Goal: Transaction & Acquisition: Purchase product/service

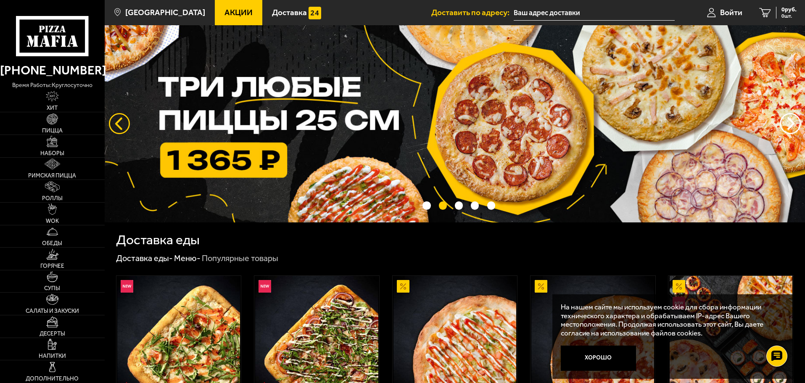
click at [114, 122] on button "следующий" at bounding box center [119, 123] width 21 height 21
click at [111, 128] on button "следующий" at bounding box center [119, 123] width 21 height 21
click at [119, 128] on button "следующий" at bounding box center [119, 123] width 21 height 21
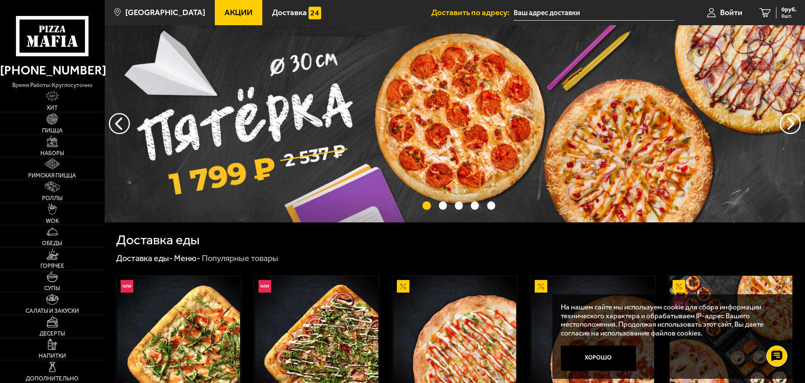
click at [547, 107] on img at bounding box center [455, 123] width 701 height 197
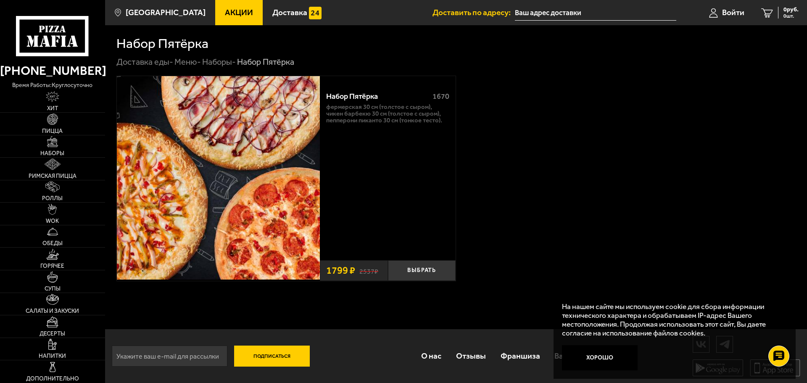
click at [42, 37] on icon at bounding box center [52, 36] width 73 height 40
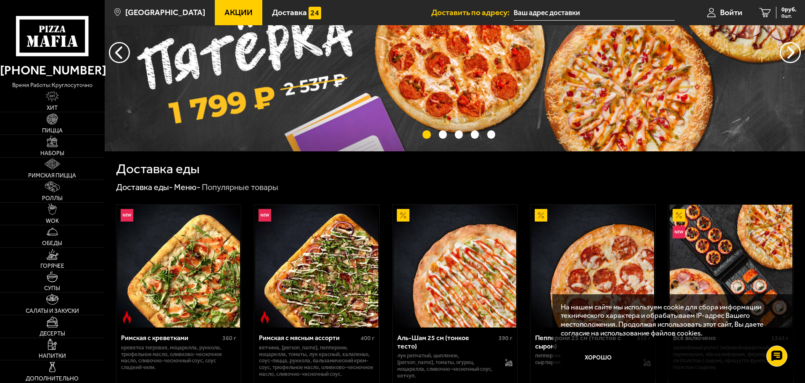
scroll to position [126, 0]
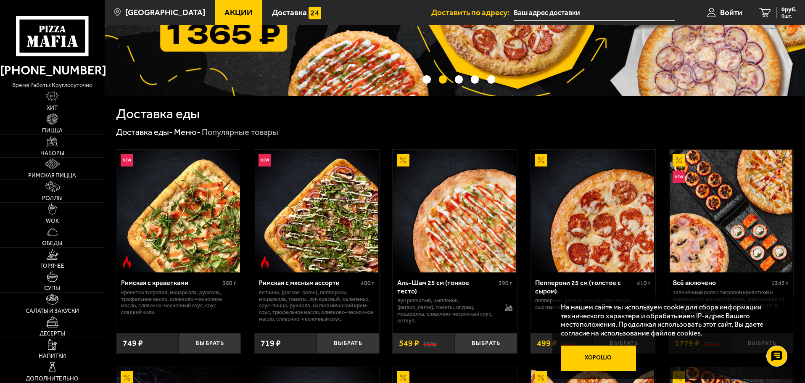
click at [604, 360] on button "Хорошо" at bounding box center [599, 358] width 76 height 25
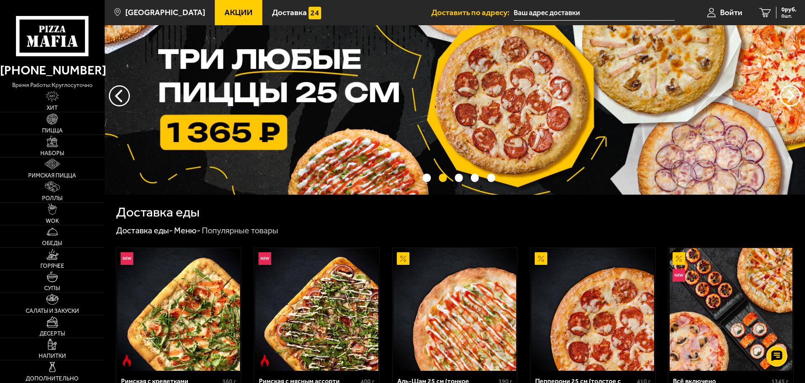
scroll to position [0, 0]
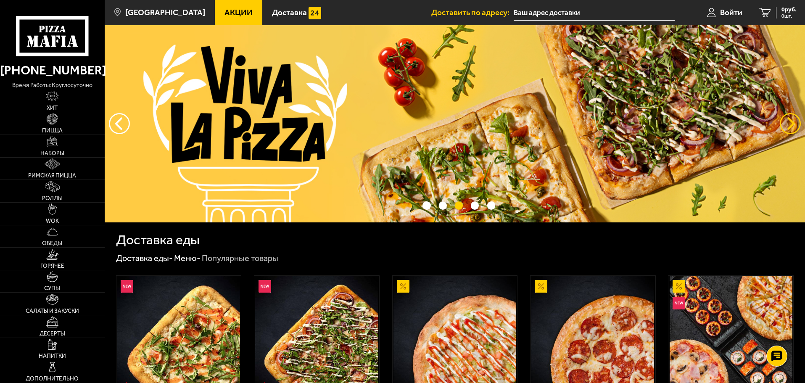
click at [785, 120] on button "предыдущий" at bounding box center [790, 123] width 21 height 21
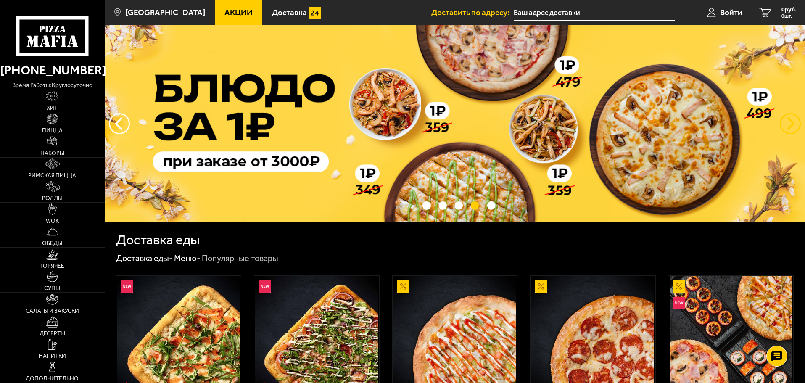
click at [785, 120] on button "предыдущий" at bounding box center [790, 123] width 21 height 21
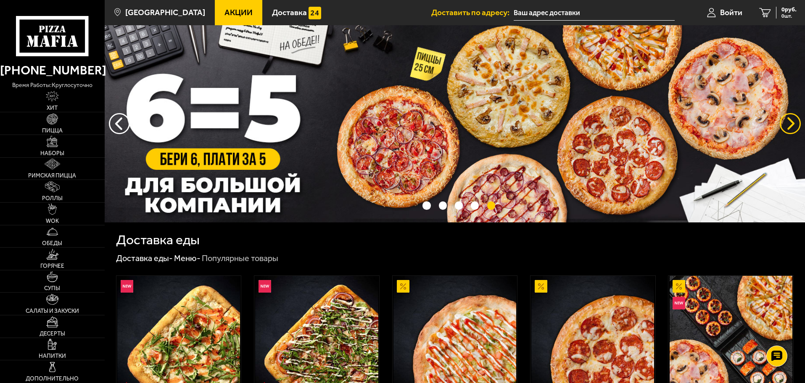
click at [785, 120] on button "предыдущий" at bounding box center [790, 123] width 21 height 21
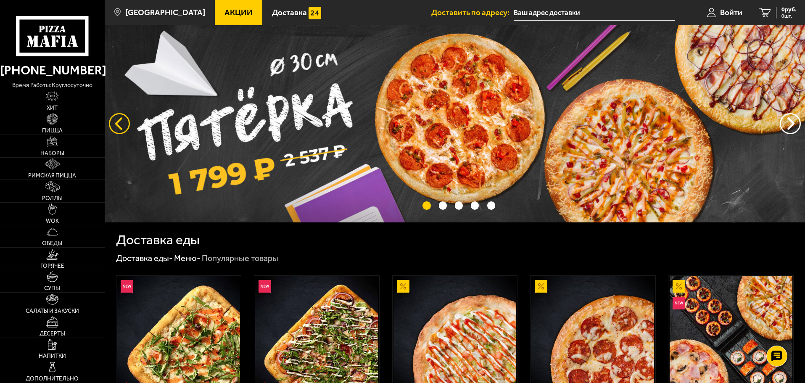
click at [118, 119] on button "следующий" at bounding box center [119, 123] width 21 height 21
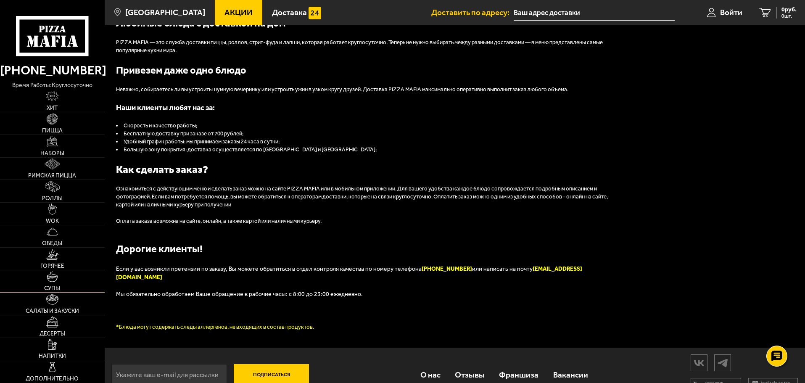
scroll to position [954, 0]
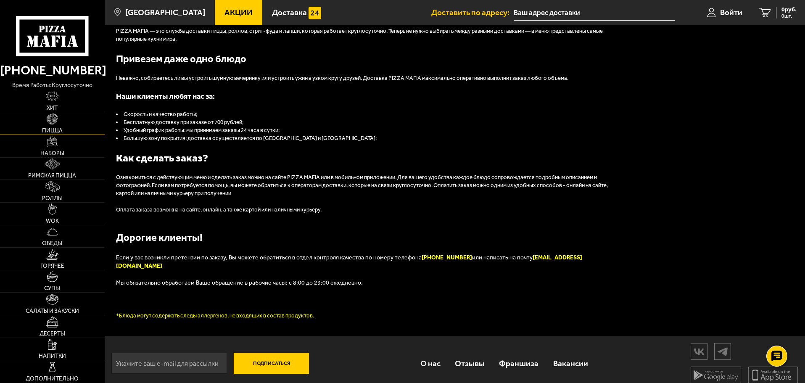
click at [57, 123] on img at bounding box center [52, 119] width 11 height 11
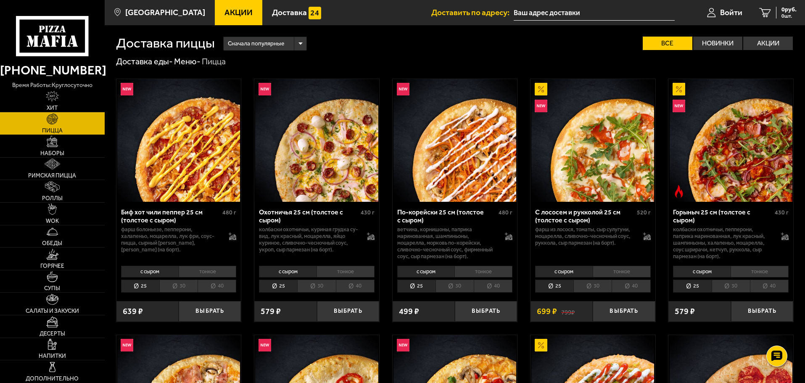
click at [311, 284] on li "30" at bounding box center [316, 286] width 38 height 13
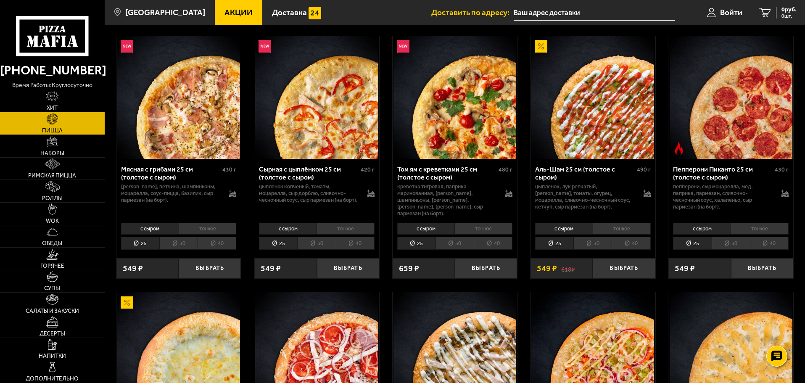
scroll to position [294, 0]
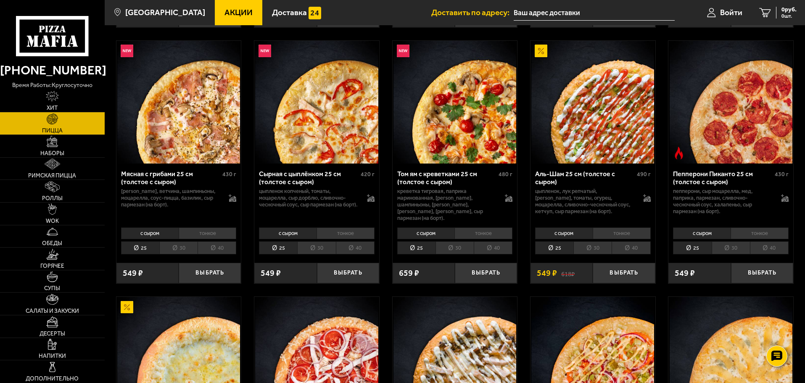
click at [449, 241] on li "30" at bounding box center [455, 247] width 38 height 13
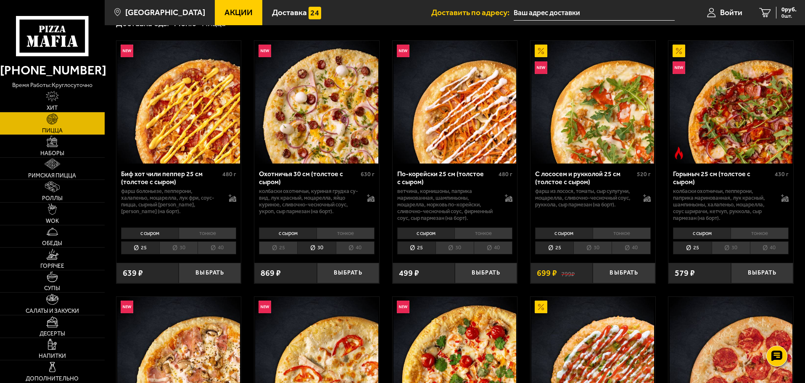
scroll to position [42, 0]
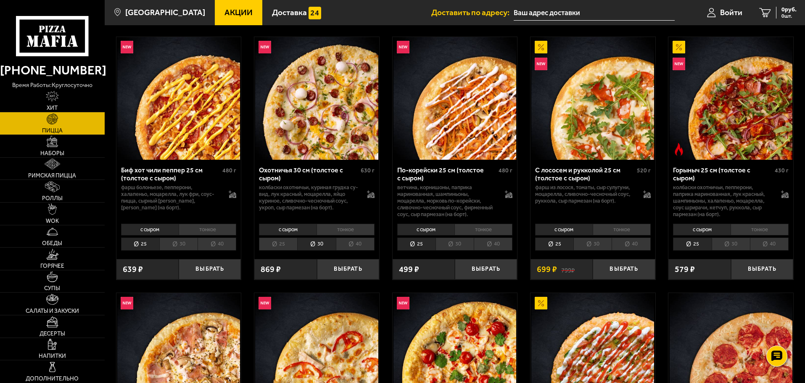
click at [730, 244] on li "30" at bounding box center [731, 244] width 38 height 13
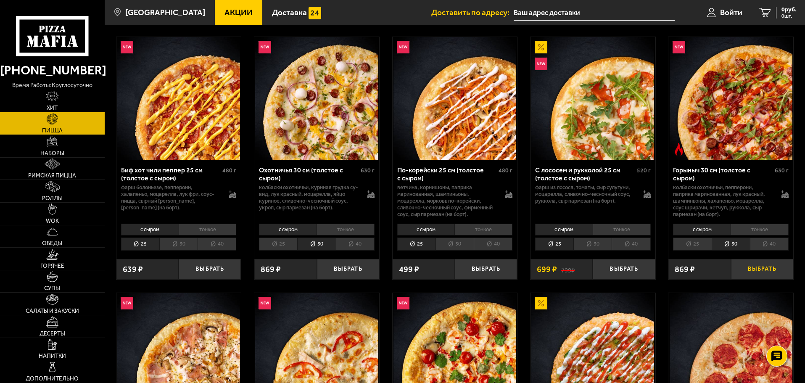
click at [769, 272] on button "Выбрать" at bounding box center [762, 269] width 62 height 21
click at [191, 244] on li "30" at bounding box center [178, 244] width 38 height 13
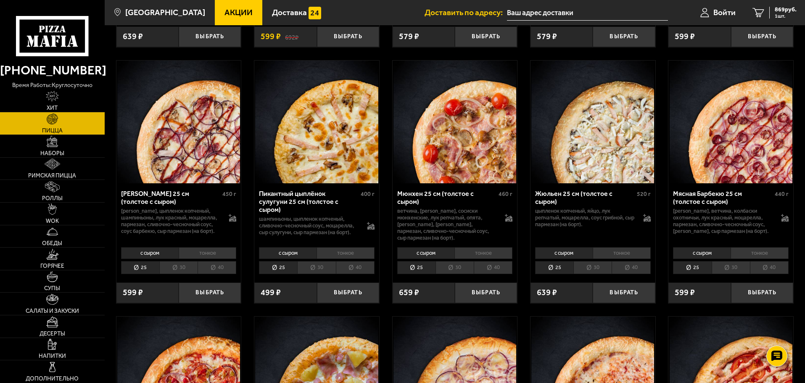
scroll to position [1304, 0]
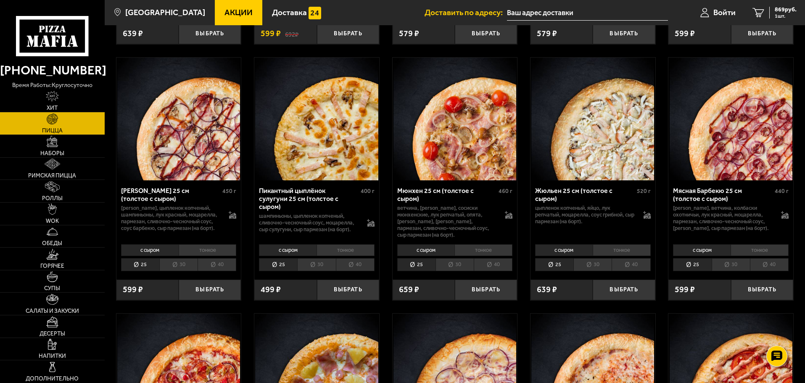
click at [727, 269] on li "30" at bounding box center [731, 264] width 38 height 13
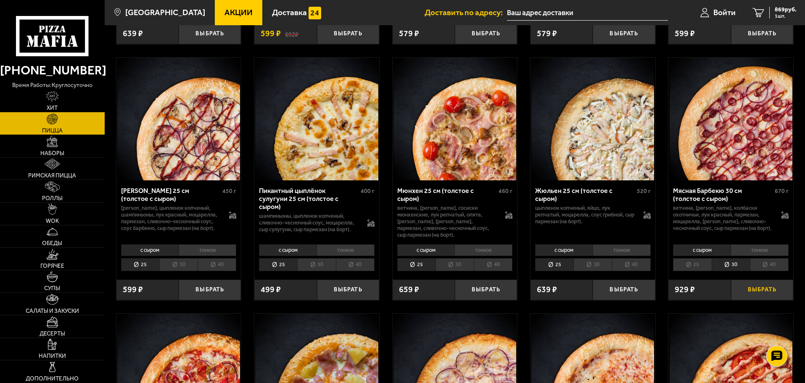
click at [771, 300] on button "Выбрать" at bounding box center [762, 290] width 62 height 21
click at [792, 15] on span "2 шт." at bounding box center [784, 15] width 25 height 5
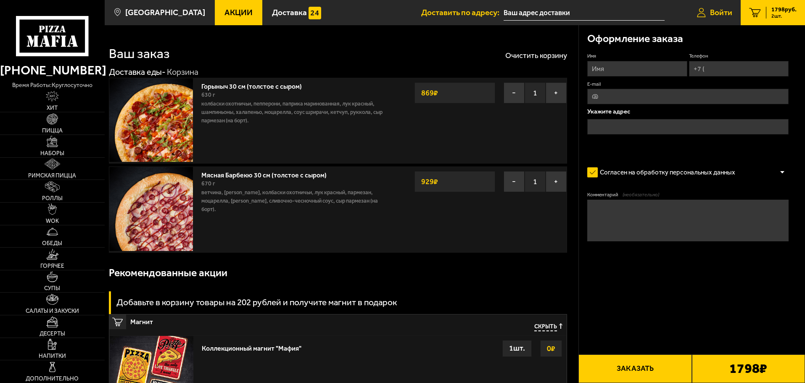
click at [720, 9] on span "Войти" at bounding box center [721, 12] width 22 height 8
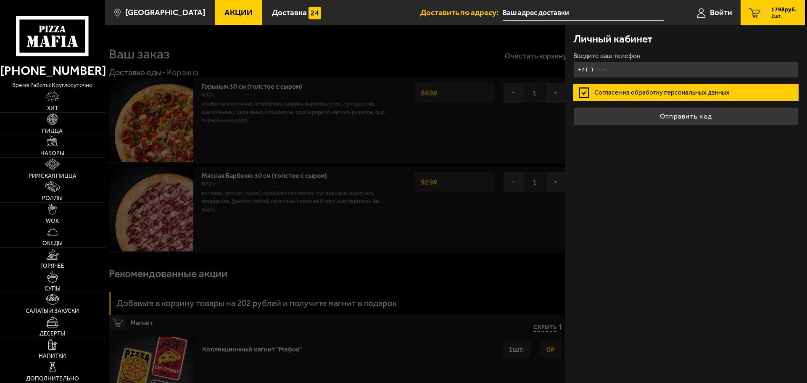
click at [619, 68] on input "+7 ( ) - -" at bounding box center [686, 69] width 225 height 16
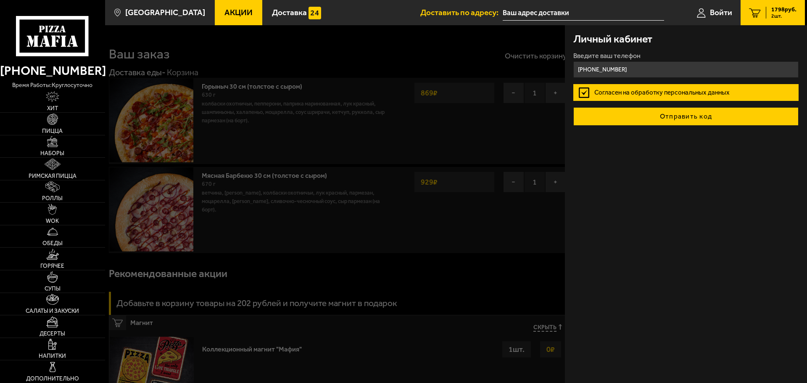
type input "+7 (917) 315-06-98"
click at [686, 123] on button "Отправить код" at bounding box center [686, 116] width 225 height 19
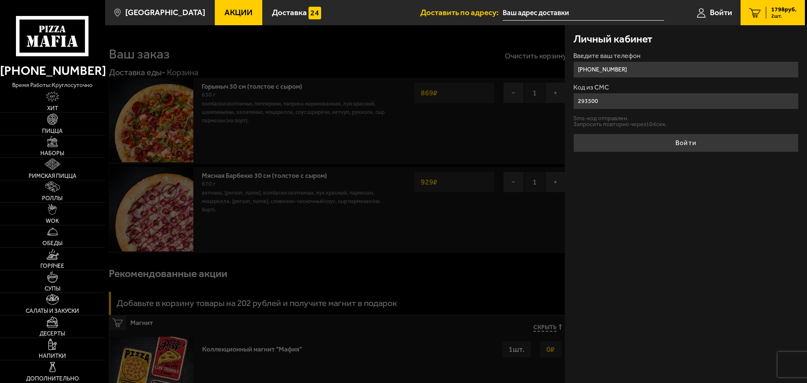
type input "293500"
click at [574, 134] on button "Войти" at bounding box center [686, 143] width 225 height 19
type input "+7 (917) 315-06-98"
type input "[STREET_ADDRESS][PERSON_NAME]"
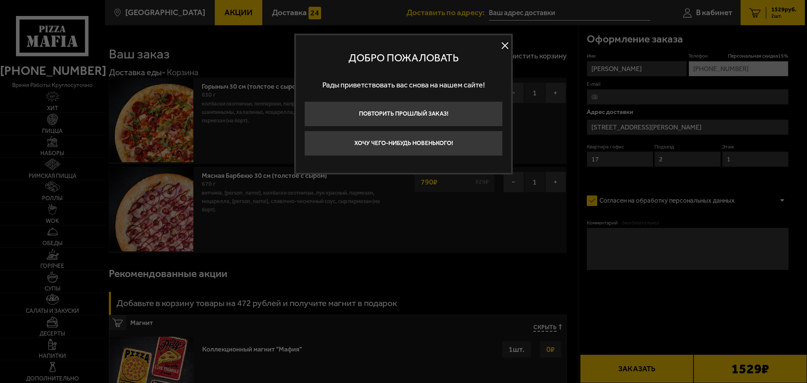
click at [503, 48] on button at bounding box center [505, 46] width 13 height 13
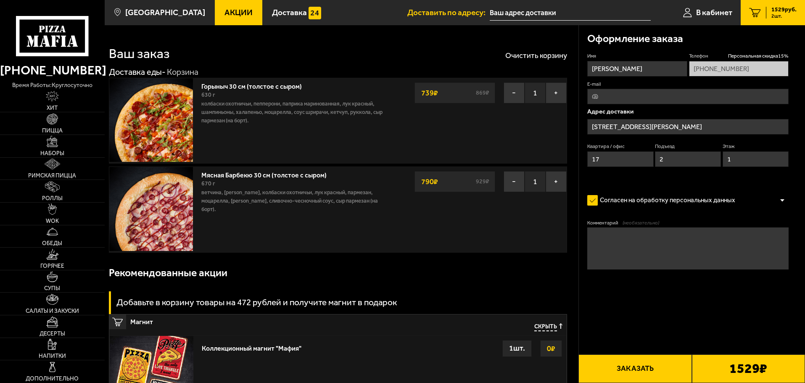
click at [55, 28] on icon at bounding box center [52, 36] width 72 height 40
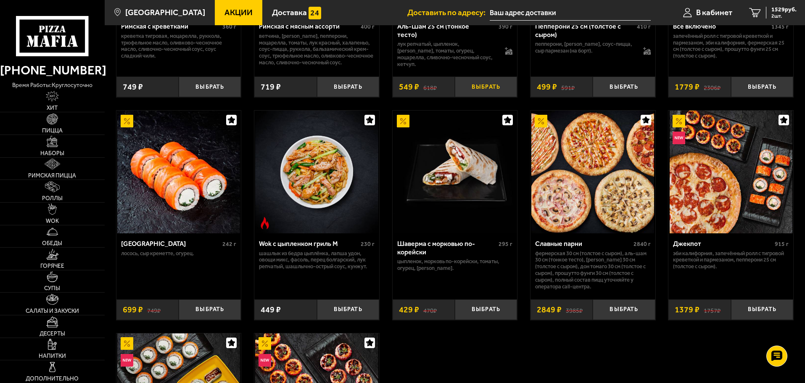
scroll to position [421, 0]
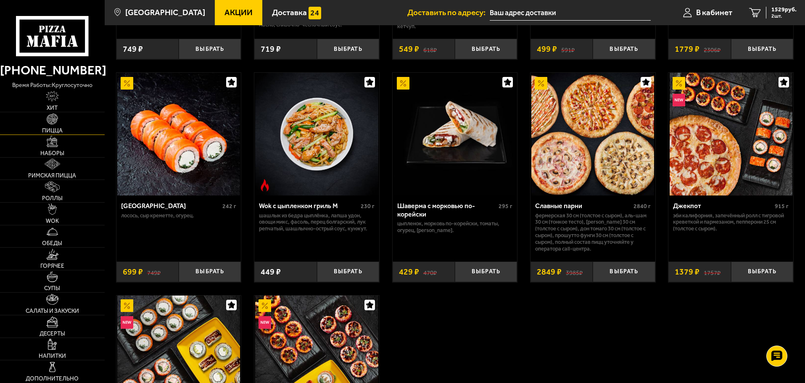
click at [50, 122] on img at bounding box center [52, 119] width 11 height 11
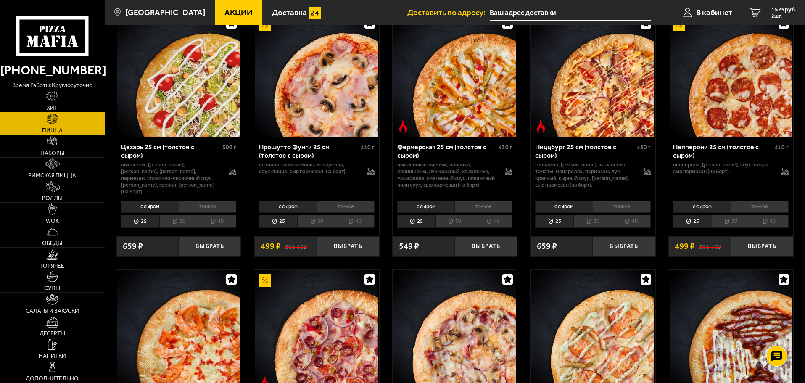
scroll to position [799, 0]
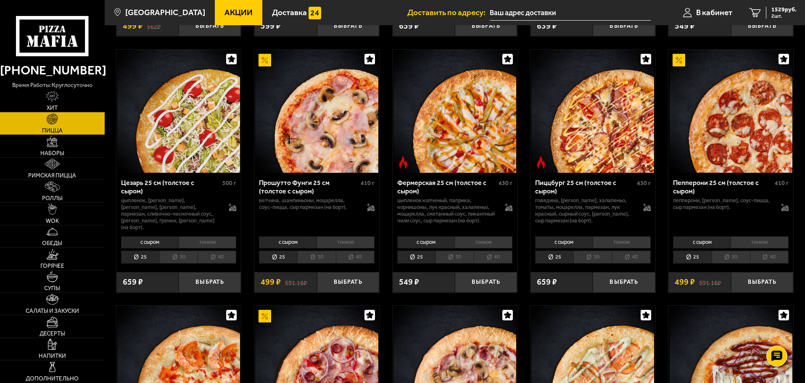
click at [450, 261] on li "30" at bounding box center [455, 257] width 38 height 13
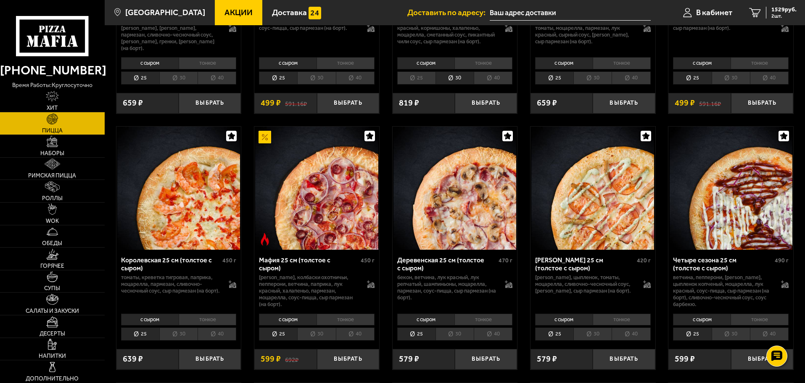
scroll to position [1009, 0]
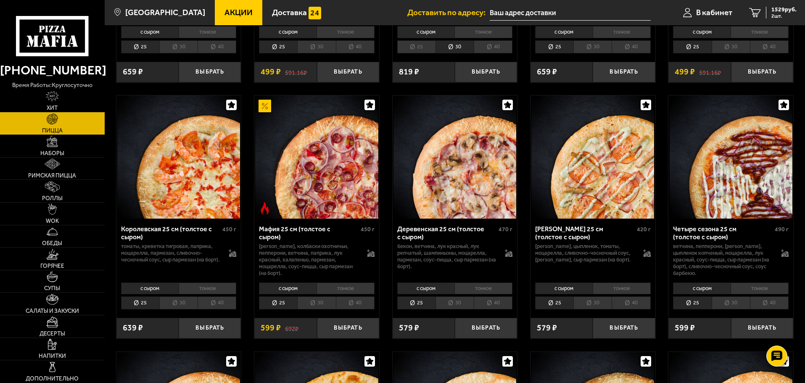
click at [321, 307] on li "30" at bounding box center [316, 302] width 38 height 13
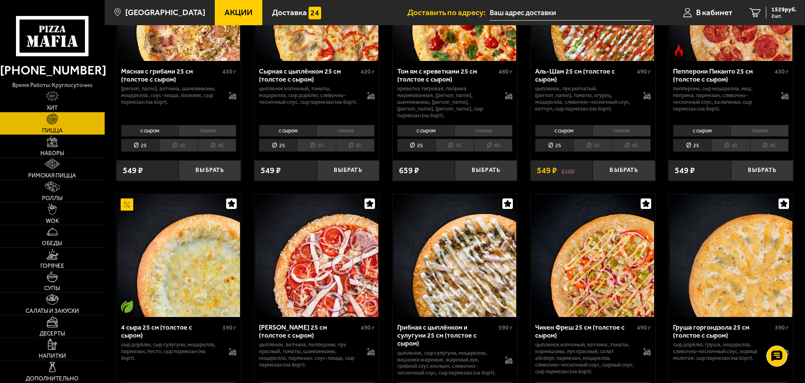
scroll to position [336, 0]
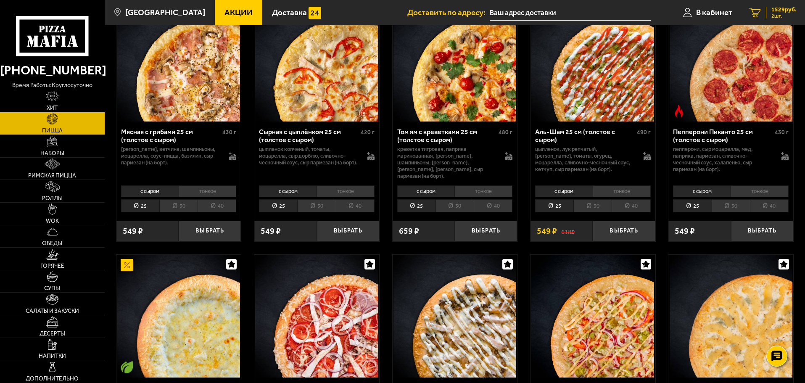
click at [781, 12] on span "1529 руб." at bounding box center [784, 10] width 25 height 6
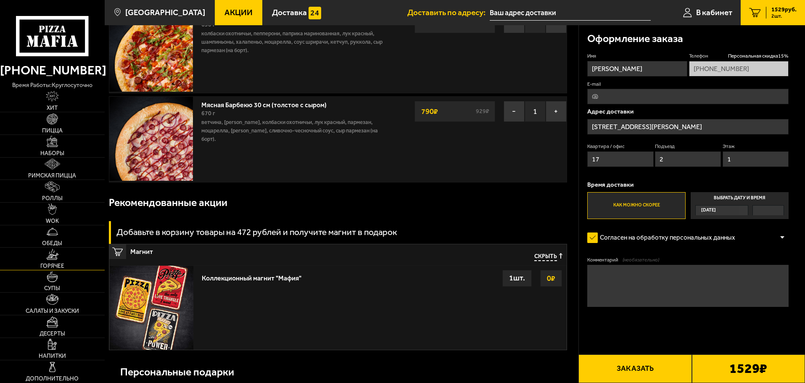
scroll to position [168, 0]
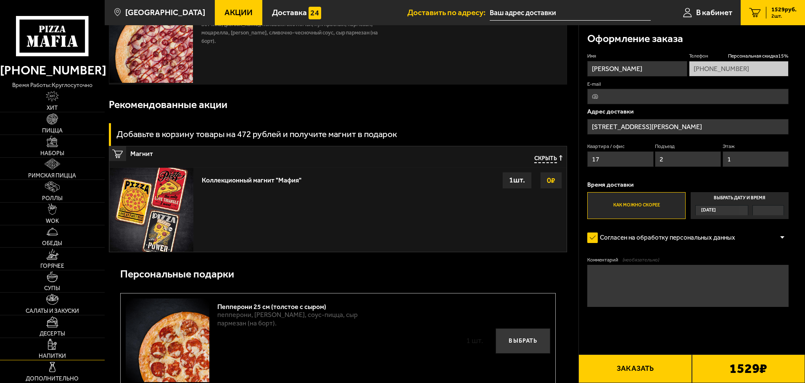
click at [58, 350] on link "Напитки" at bounding box center [52, 349] width 105 height 22
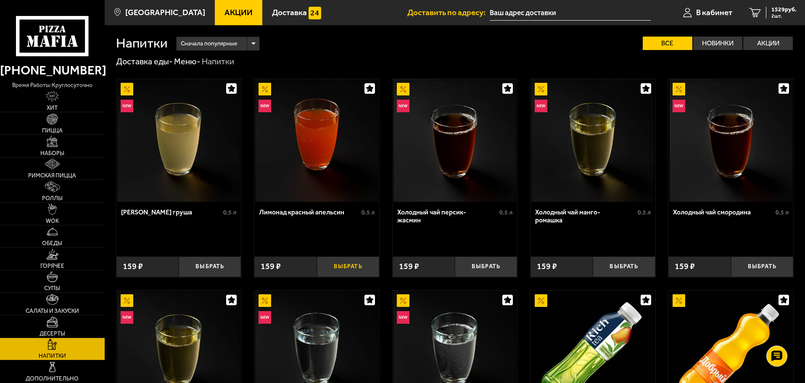
click at [353, 266] on button "Выбрать" at bounding box center [348, 267] width 62 height 21
click at [365, 267] on button "+" at bounding box center [368, 267] width 21 height 21
click at [769, 21] on link "4 1847 руб. 4 шт." at bounding box center [773, 12] width 64 height 25
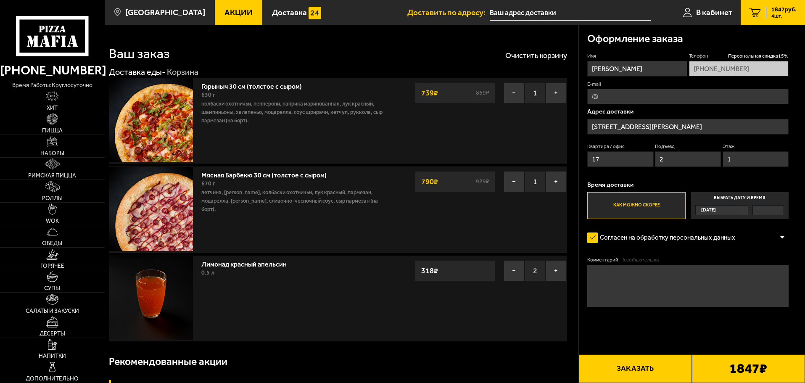
click at [630, 92] on input "E-mail" at bounding box center [687, 97] width 201 height 16
click at [797, 93] on div "Оформление заказа Имя Игорь Телефон Персональная скидка 15 % +7 (917) 315-06-98…" at bounding box center [692, 190] width 227 height 331
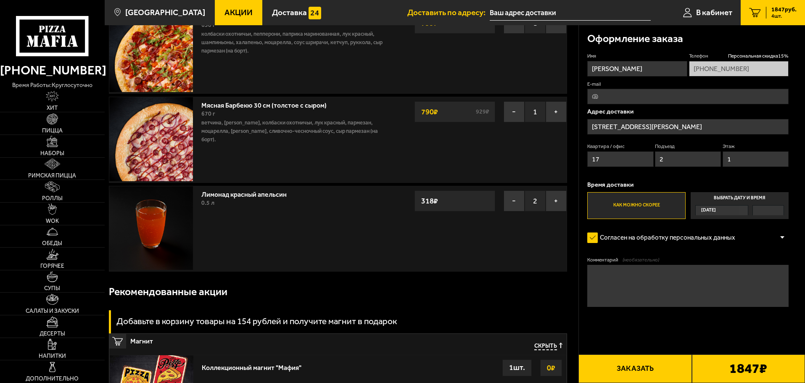
scroll to position [126, 0]
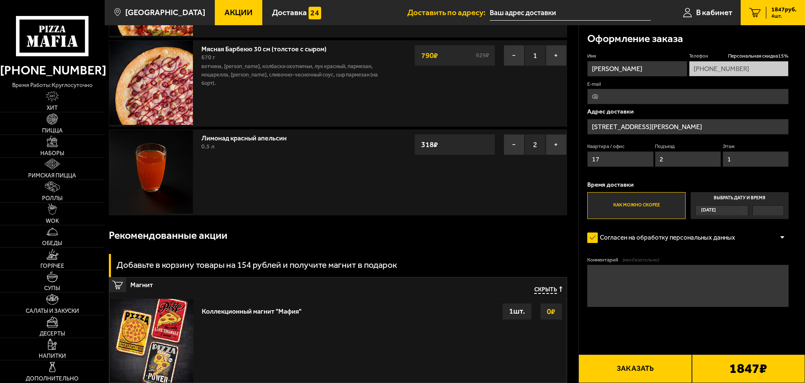
click at [595, 239] on label "Согласен на обработку персональных данных" at bounding box center [665, 238] width 156 height 17
click at [0, 0] on input "Согласен на обработку персональных данных" at bounding box center [0, 0] width 0 height 0
click at [595, 239] on label "Согласен на обработку персональных данных" at bounding box center [665, 238] width 156 height 17
click at [0, 0] on input "Согласен на обработку персональных данных" at bounding box center [0, 0] width 0 height 0
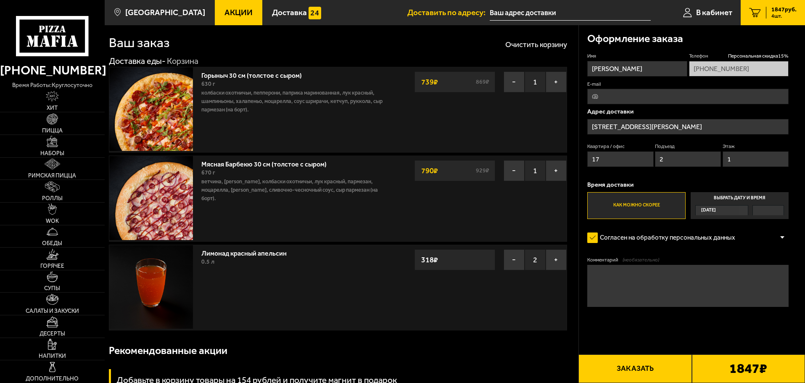
scroll to position [0, 0]
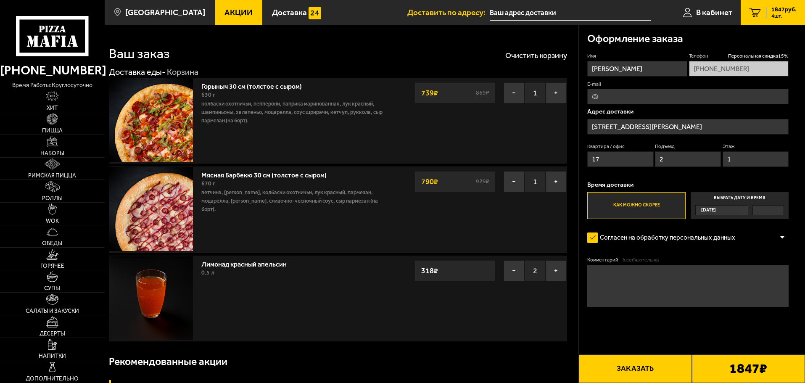
click at [630, 210] on label "Как можно скорее" at bounding box center [636, 205] width 98 height 27
click at [0, 0] on input "Как можно скорее" at bounding box center [0, 0] width 0 height 0
click at [633, 374] on button "Заказать" at bounding box center [635, 369] width 113 height 29
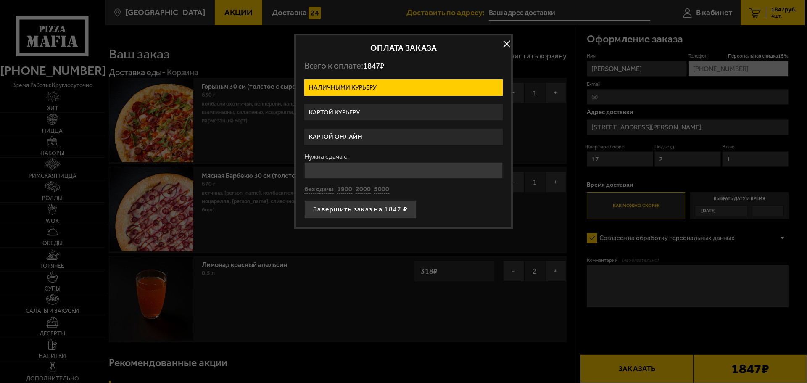
click at [507, 40] on button "button" at bounding box center [506, 44] width 13 height 13
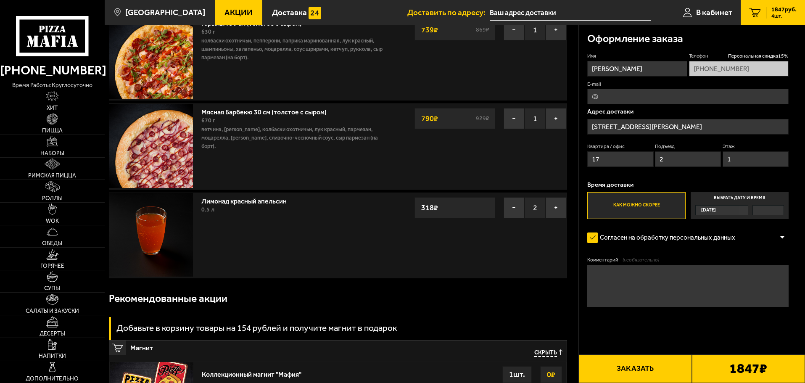
scroll to position [84, 0]
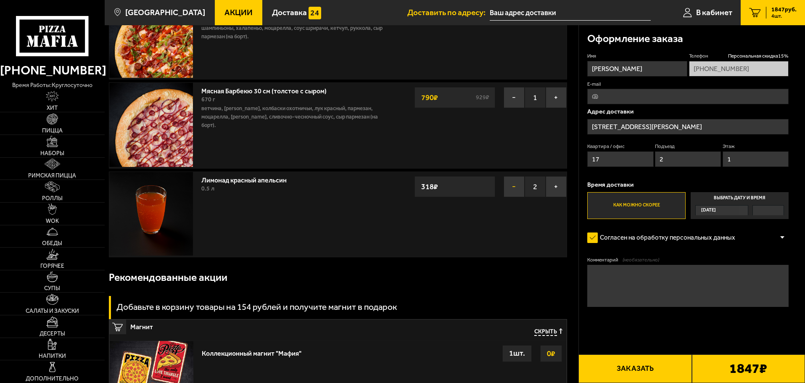
click at [520, 184] on button "−" at bounding box center [514, 186] width 21 height 21
click at [513, 190] on button "−" at bounding box center [514, 186] width 21 height 21
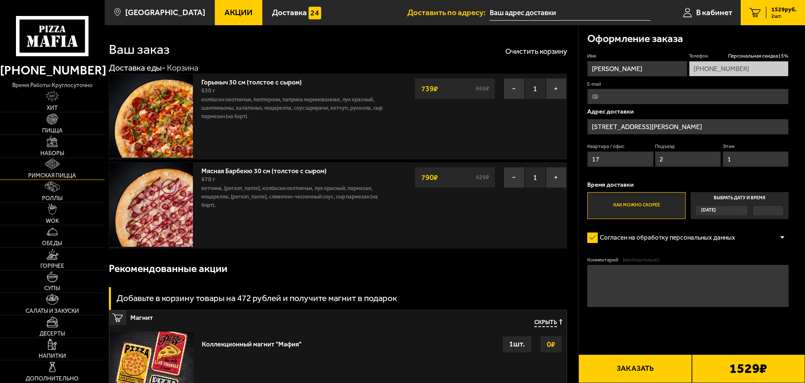
scroll to position [0, 0]
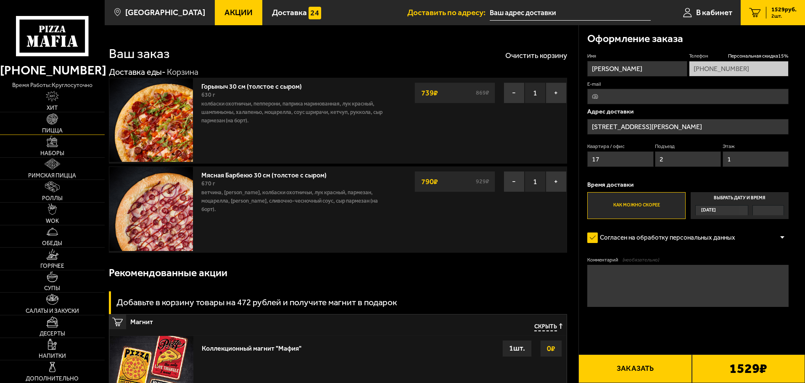
click at [52, 123] on img at bounding box center [52, 119] width 11 height 11
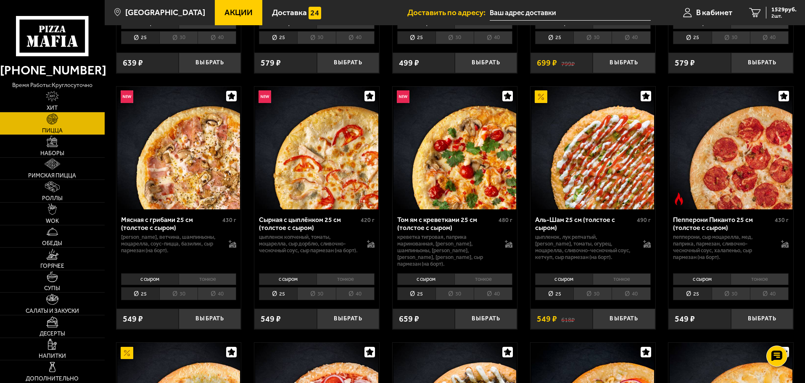
scroll to position [252, 0]
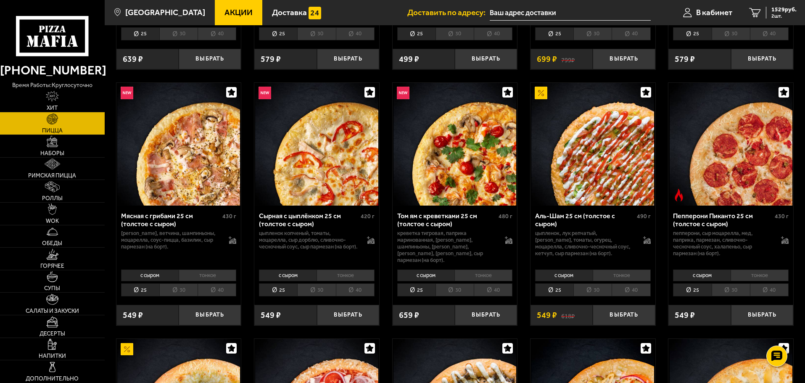
click at [182, 284] on li "30" at bounding box center [178, 289] width 38 height 13
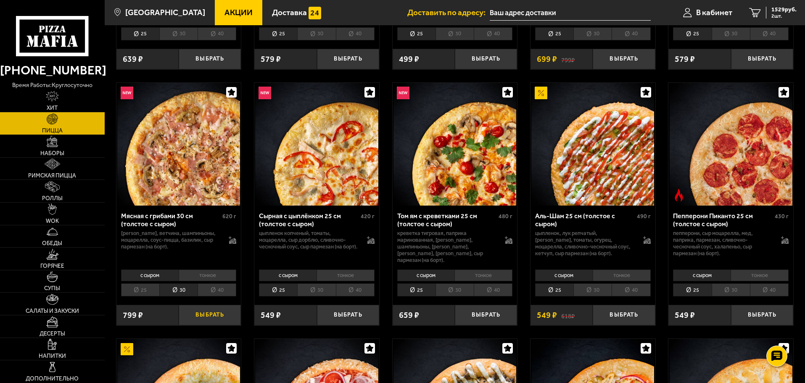
click at [202, 315] on button "Выбрать" at bounding box center [210, 315] width 62 height 21
click at [793, 13] on span "2208 руб." at bounding box center [784, 10] width 25 height 6
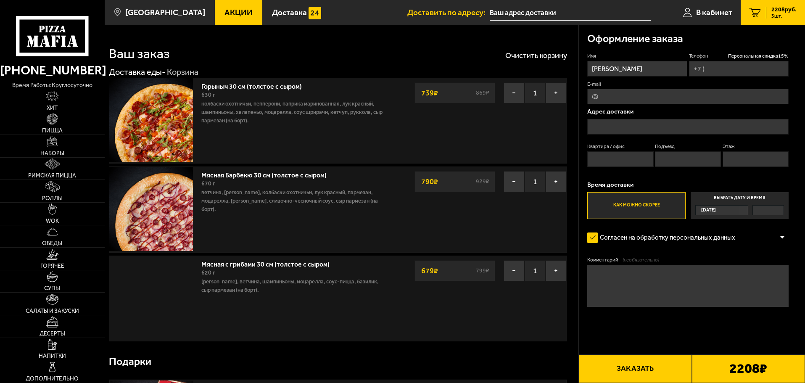
type input "+7 (917) 315-06-98"
type input "[STREET_ADDRESS][PERSON_NAME]"
type input "17"
type input "2"
type input "1"
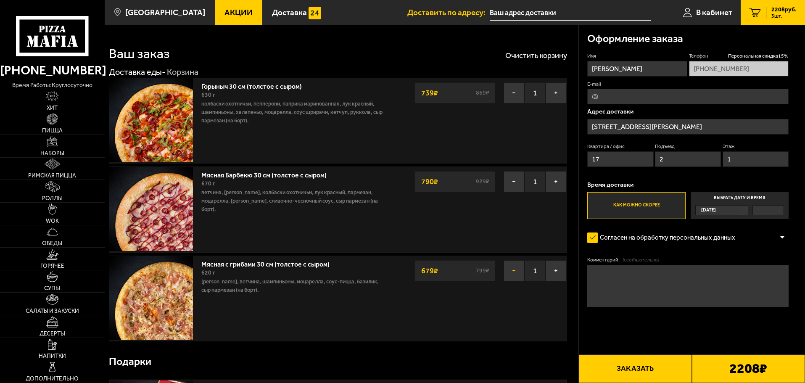
click at [509, 276] on button "−" at bounding box center [514, 270] width 21 height 21
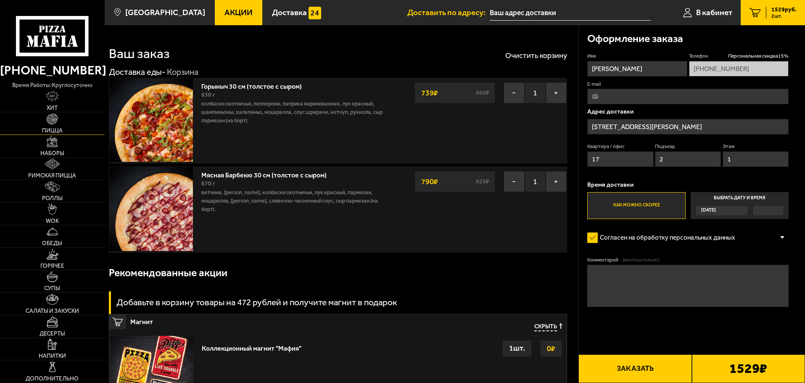
click at [54, 126] on link "Пицца" at bounding box center [52, 123] width 105 height 22
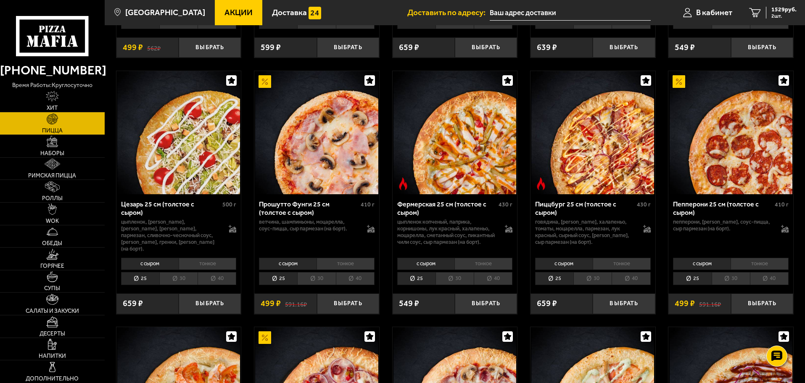
scroll to position [757, 0]
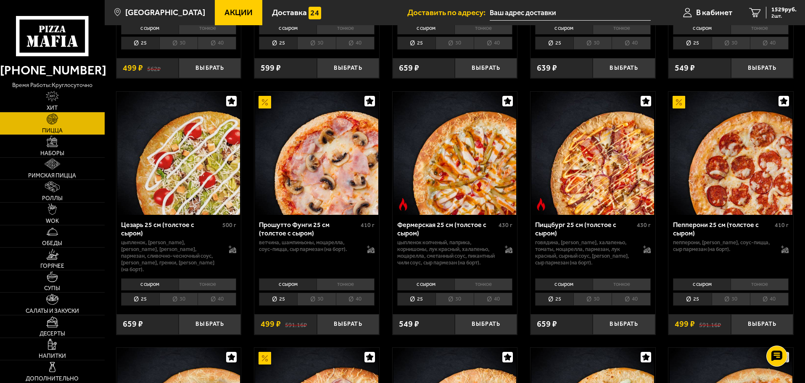
click at [450, 299] on li "30" at bounding box center [455, 299] width 38 height 13
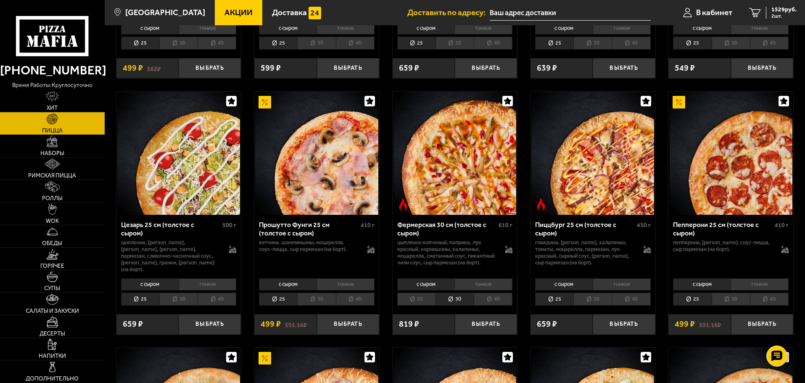
click at [598, 303] on li "30" at bounding box center [593, 299] width 38 height 13
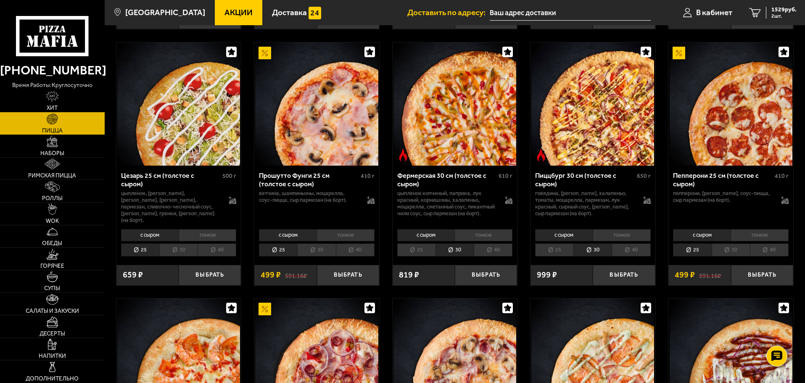
scroll to position [799, 0]
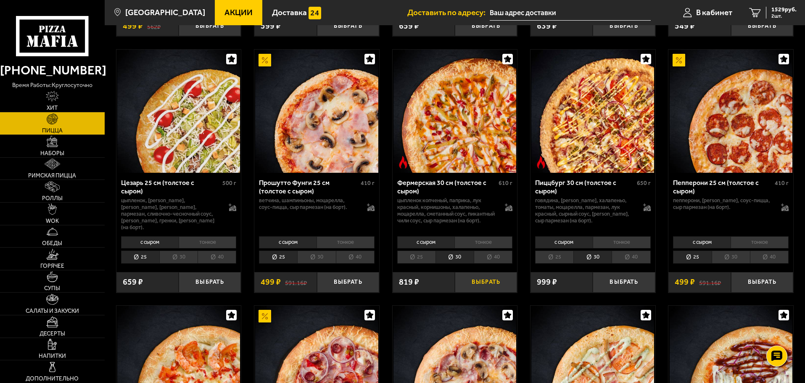
click at [471, 290] on button "Выбрать" at bounding box center [486, 282] width 62 height 21
click at [794, 18] on span "3 шт." at bounding box center [784, 15] width 25 height 5
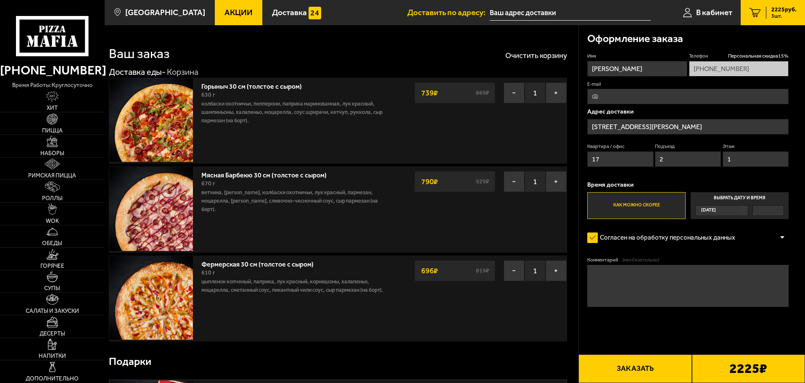
click at [636, 373] on button "Заказать" at bounding box center [635, 369] width 113 height 29
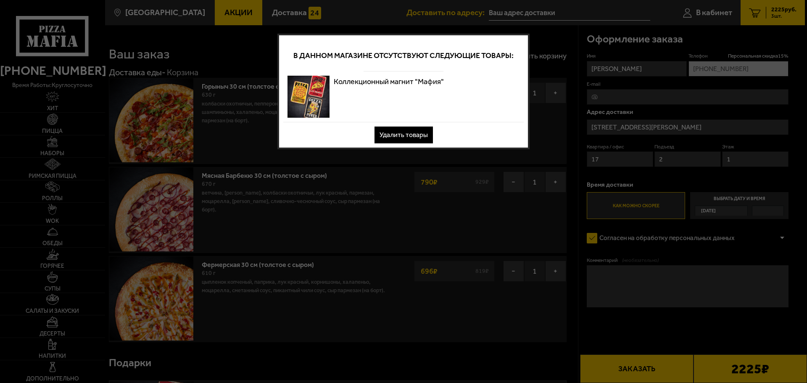
click at [429, 136] on button "Удалить товары" at bounding box center [404, 135] width 58 height 17
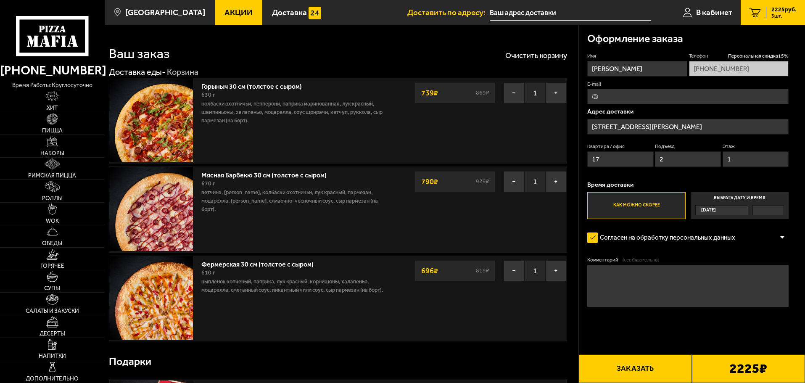
click at [633, 367] on button "Заказать" at bounding box center [635, 369] width 113 height 29
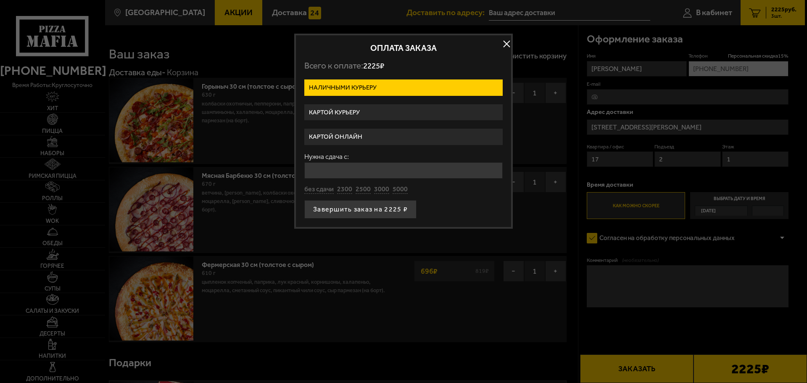
click at [343, 132] on label "Картой онлайн" at bounding box center [403, 137] width 198 height 16
click at [0, 0] on input "Картой онлайн" at bounding box center [0, 0] width 0 height 0
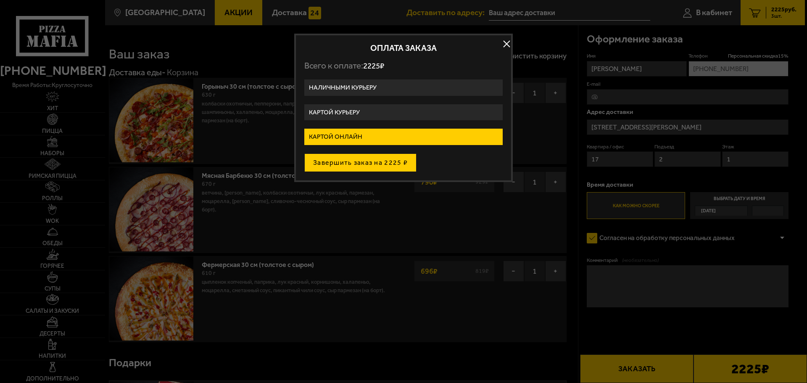
click at [406, 163] on button "Завершить заказ на 2225 ₽" at bounding box center [360, 162] width 112 height 19
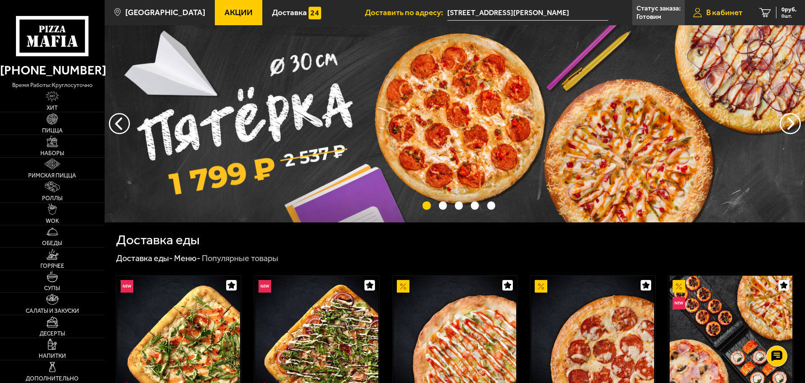
click at [715, 11] on span "В кабинет" at bounding box center [725, 12] width 36 height 8
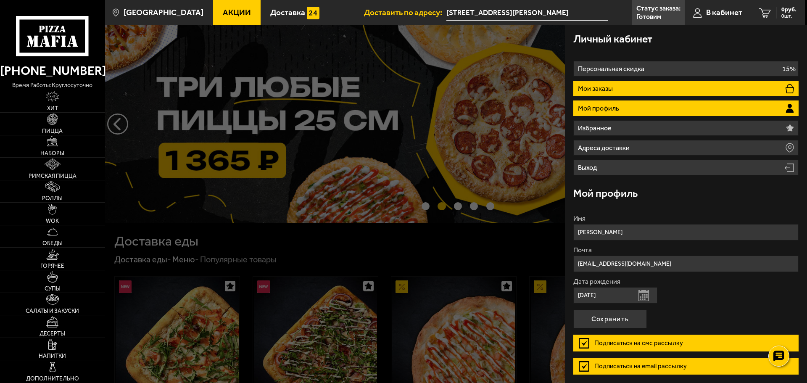
click at [630, 91] on li "Мои заказы" at bounding box center [686, 89] width 225 height 16
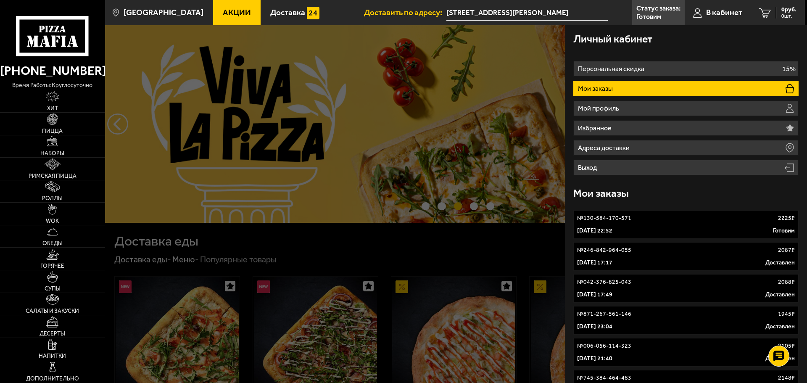
click at [653, 217] on div "№ 130-584-170-571 2225 ₽" at bounding box center [686, 218] width 218 height 8
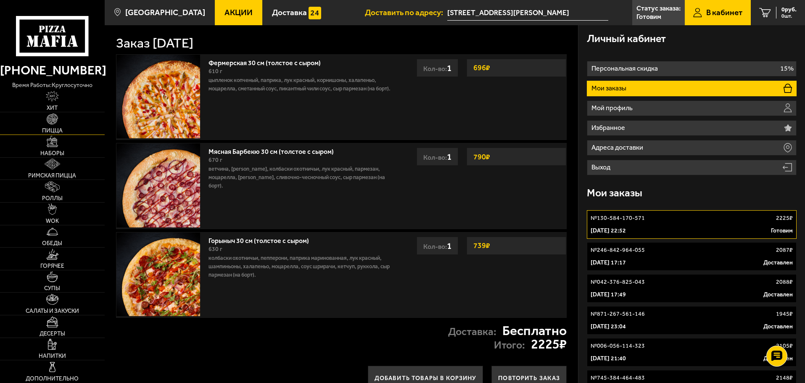
click at [46, 117] on link "Пицца" at bounding box center [52, 123] width 105 height 22
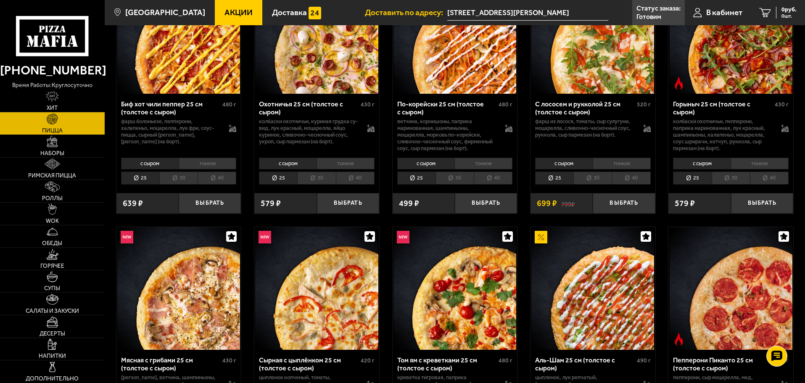
scroll to position [126, 0]
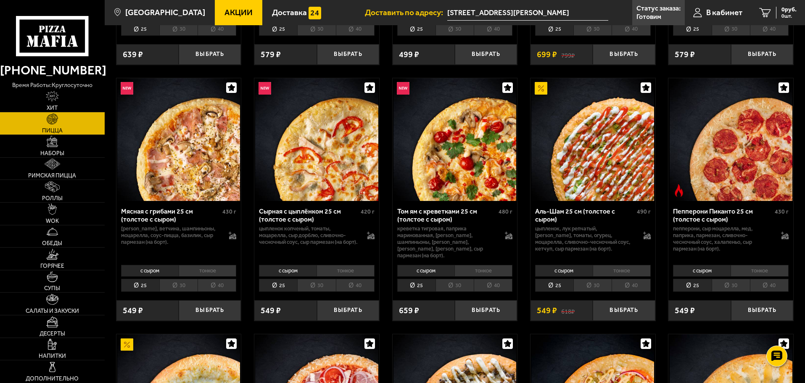
scroll to position [252, 0]
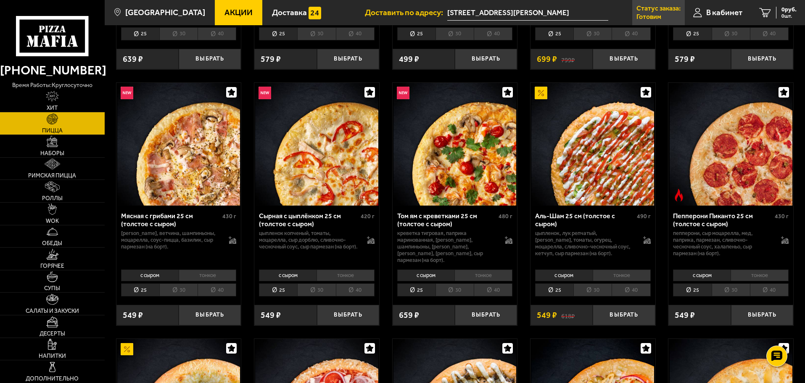
click at [659, 8] on p "Статус заказа:" at bounding box center [659, 8] width 44 height 7
